Goal: Information Seeking & Learning: Stay updated

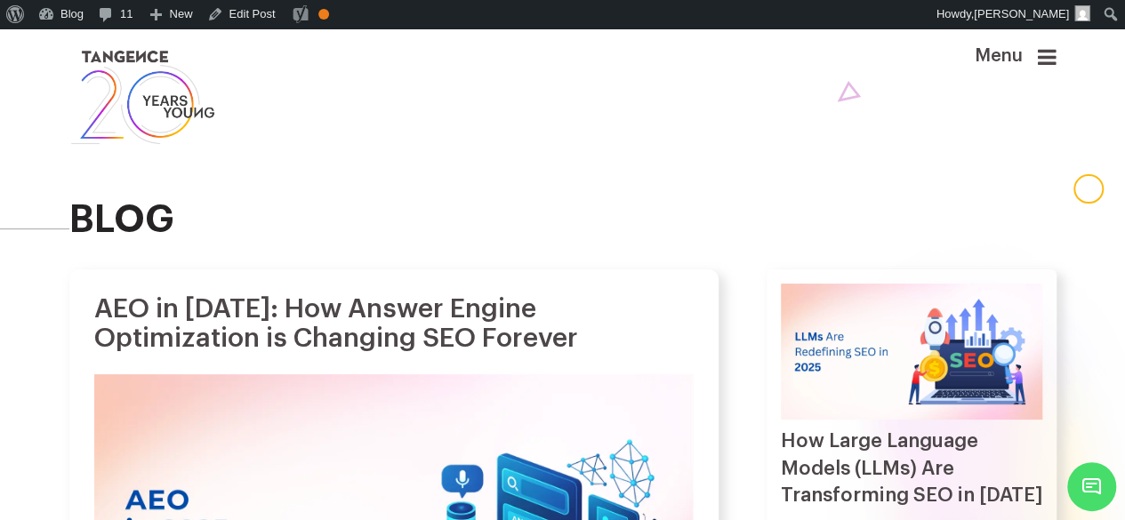
click at [878, 330] on img at bounding box center [912, 352] width 262 height 136
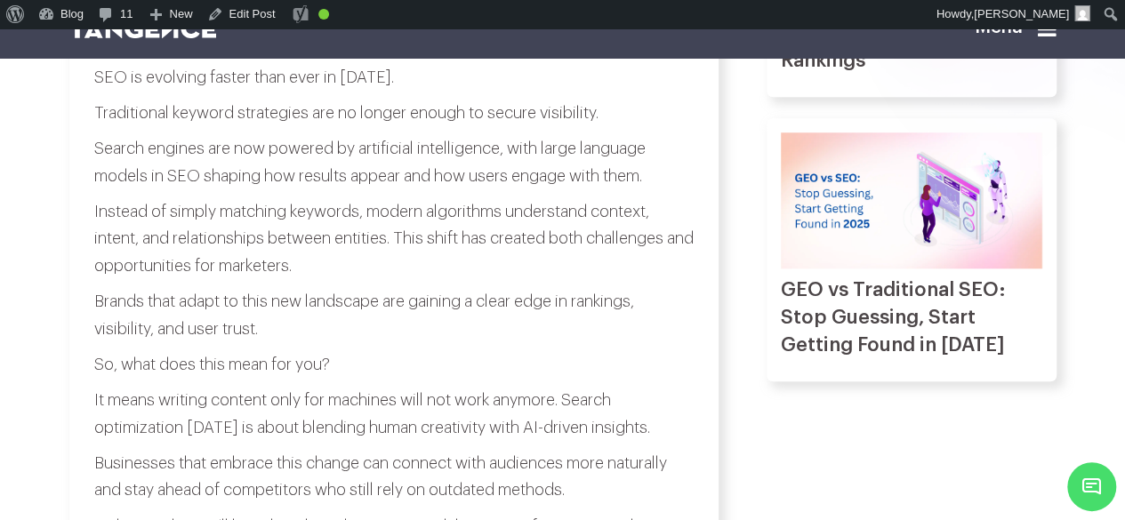
scroll to position [729, 0]
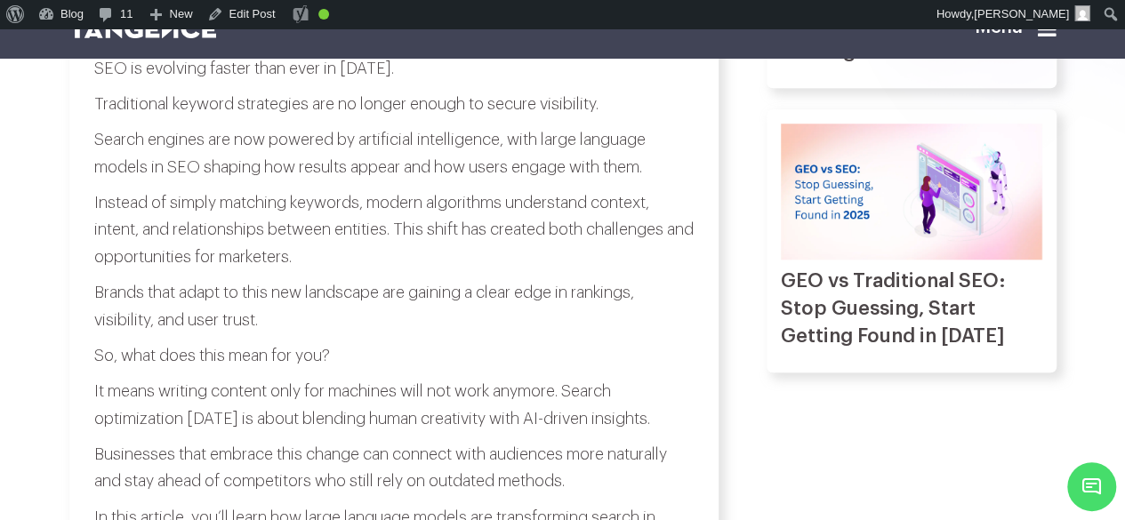
click at [1049, 35] on icon at bounding box center [1047, 28] width 19 height 21
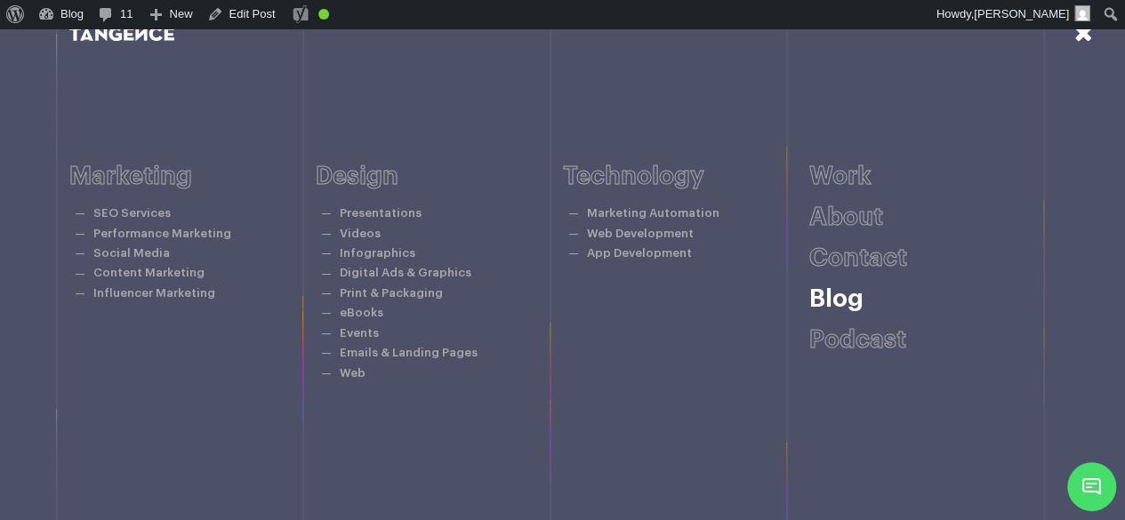
click at [822, 307] on link "Blog" at bounding box center [837, 298] width 54 height 25
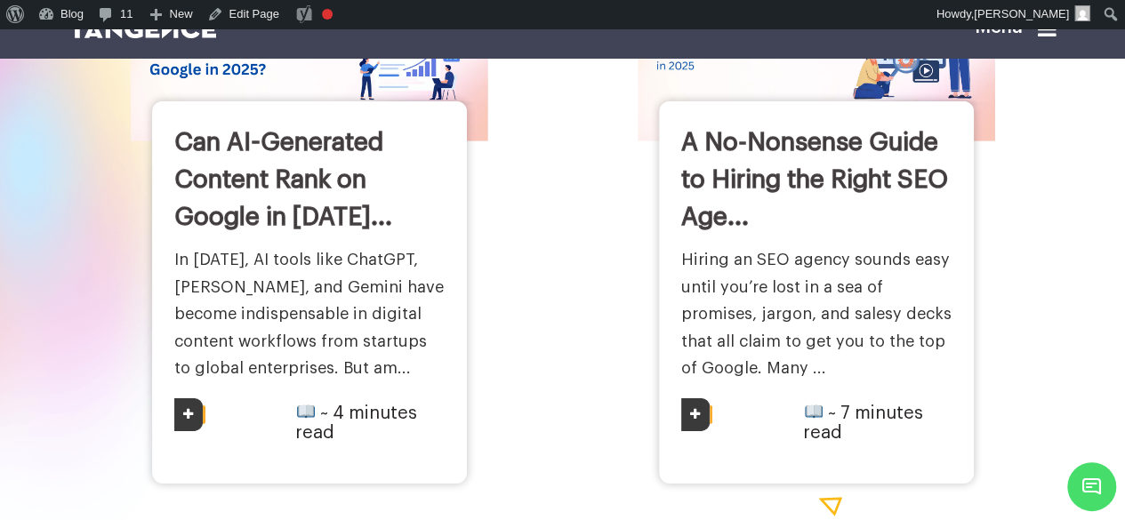
scroll to position [2634, 0]
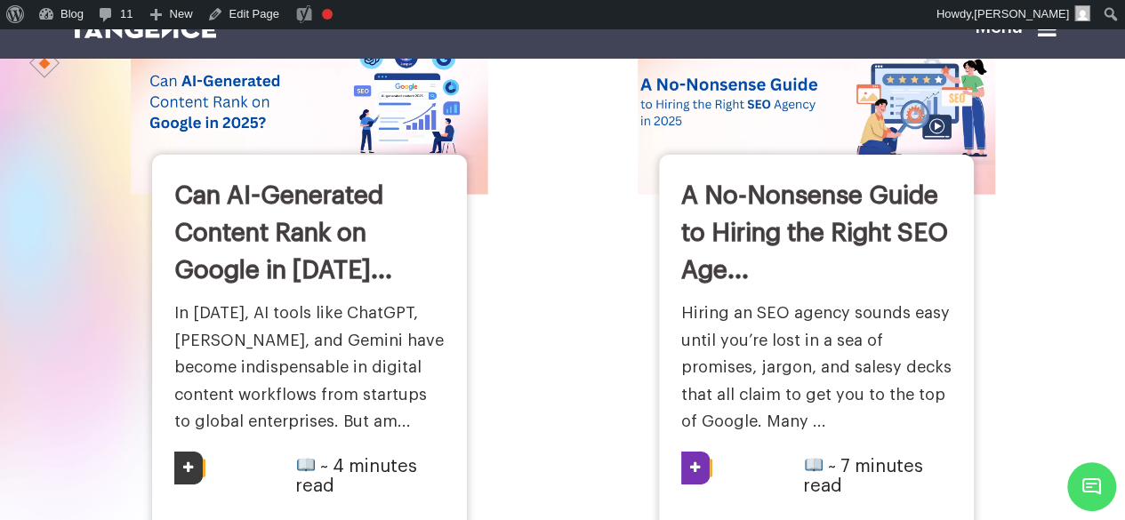
click at [719, 189] on img at bounding box center [815, 102] width 393 height 205
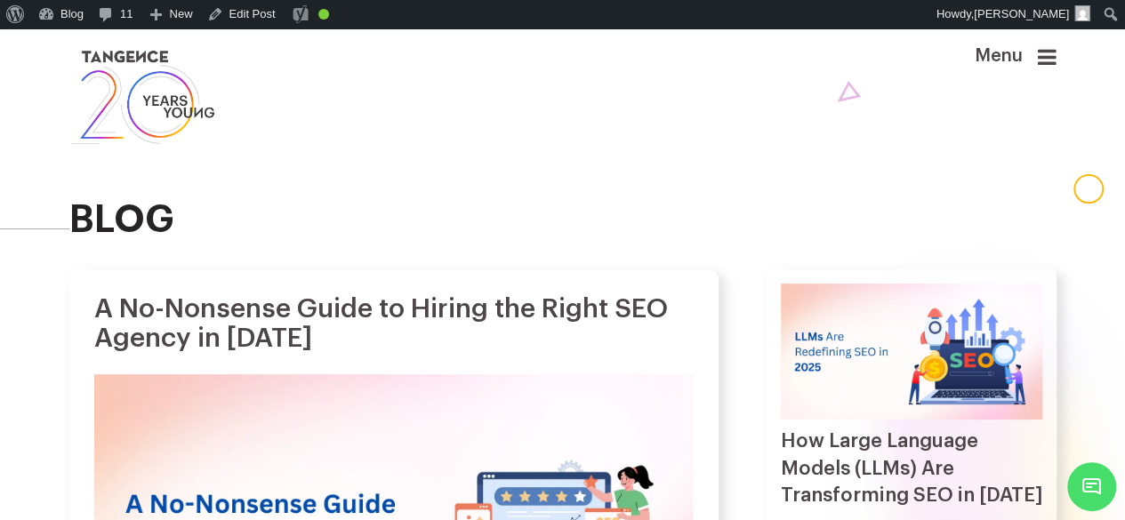
click at [198, 112] on img at bounding box center [143, 97] width 148 height 102
